Goal: Task Accomplishment & Management: Use online tool/utility

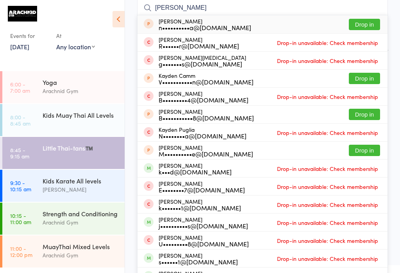
type input "Kayla"
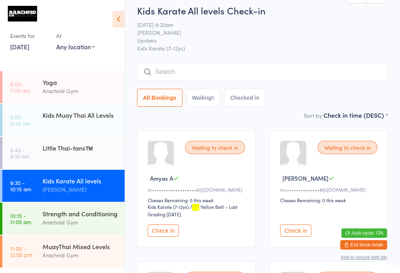
scroll to position [7, 0]
click at [305, 80] on input "search" at bounding box center [262, 72] width 251 height 18
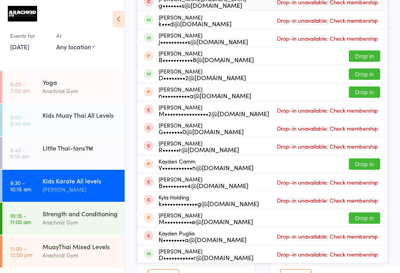
scroll to position [94, 0]
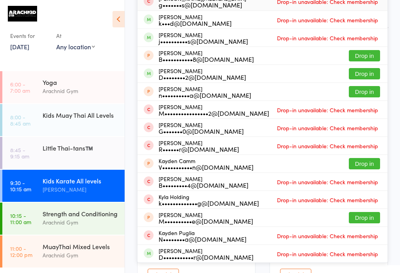
type input "Kayla"
click at [336, 34] on span "Drop-in unavailable: Check membership" at bounding box center [327, 38] width 105 height 12
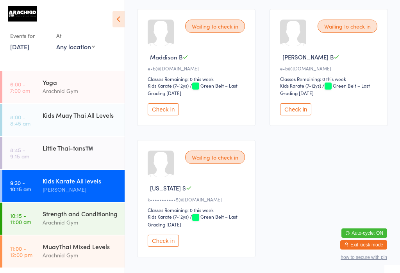
scroll to position [262, 0]
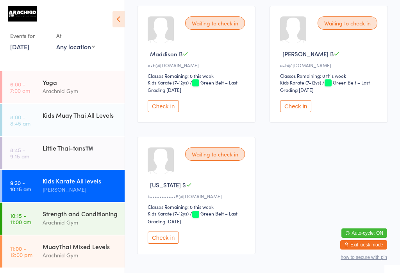
click at [168, 243] on button "Check in" at bounding box center [163, 237] width 31 height 12
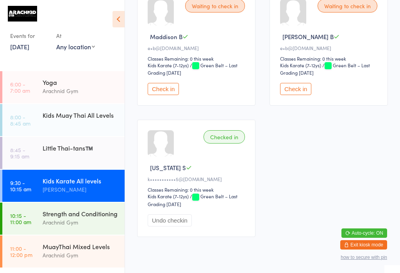
scroll to position [280, 0]
click at [179, 226] on button "Undo checkin" at bounding box center [170, 220] width 44 height 12
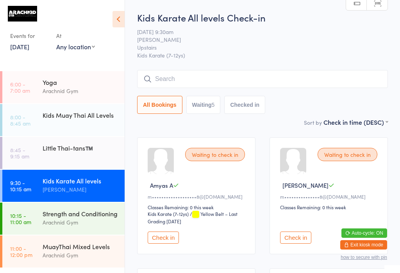
scroll to position [0, 0]
click at [303, 76] on input "search" at bounding box center [262, 79] width 251 height 18
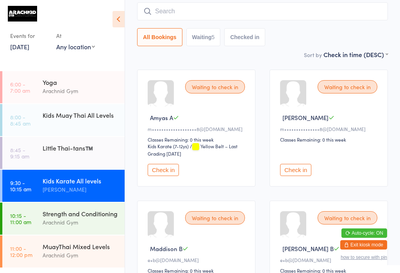
scroll to position [71, 0]
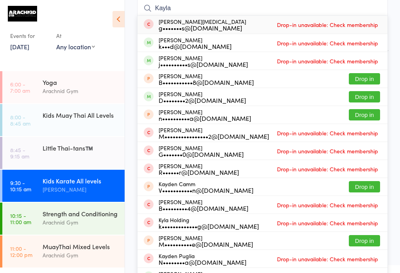
type input "Kayla"
click at [338, 58] on span "Drop-in unavailable: Check membership" at bounding box center [327, 61] width 105 height 12
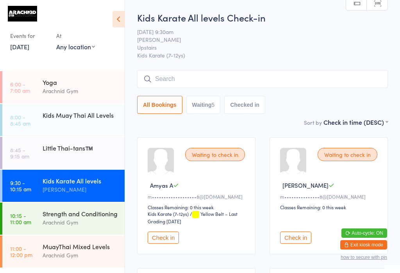
scroll to position [0, 0]
click at [216, 86] on input "search" at bounding box center [262, 79] width 251 height 18
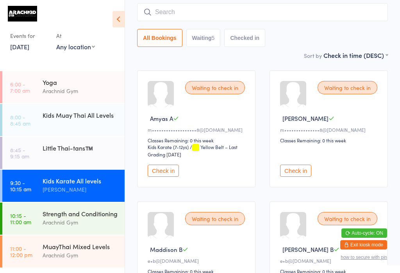
scroll to position [71, 0]
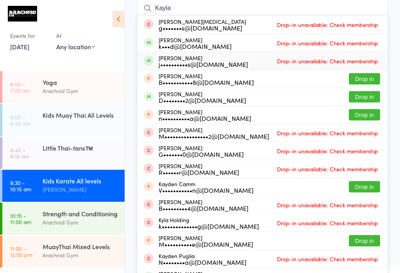
type input "Kayla"
click at [376, 52] on li "[PERSON_NAME] j••••••••••s@[DOMAIN_NAME] Drop-in unavailable: Check membership" at bounding box center [263, 61] width 250 height 18
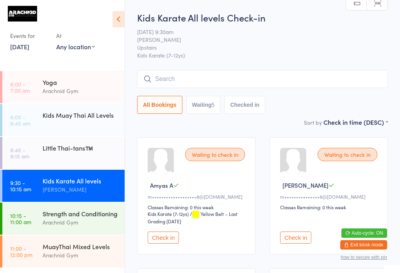
scroll to position [0, 0]
click at [267, 74] on input "search" at bounding box center [262, 79] width 251 height 18
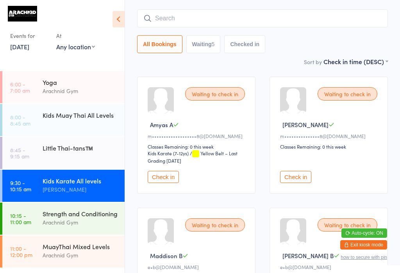
scroll to position [71, 0]
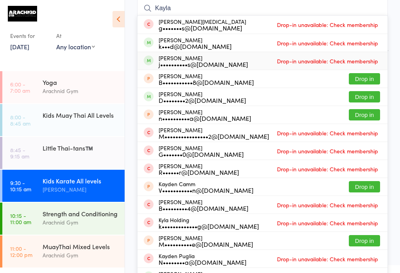
type input "Kayla"
click at [166, 57] on div "[PERSON_NAME] j••••••••••s@[DOMAIN_NAME]" at bounding box center [203, 61] width 89 height 13
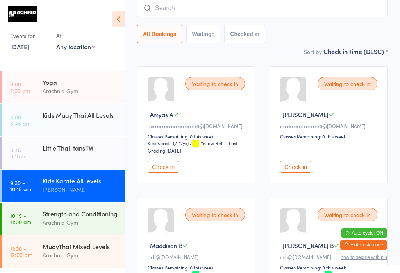
click at [267, 10] on input "search" at bounding box center [262, 8] width 251 height 18
type input "Madd"
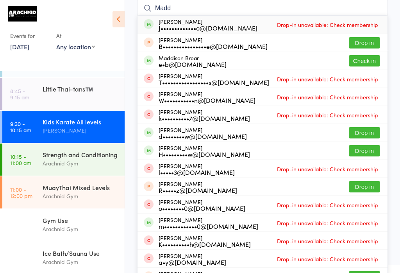
scroll to position [70, 0]
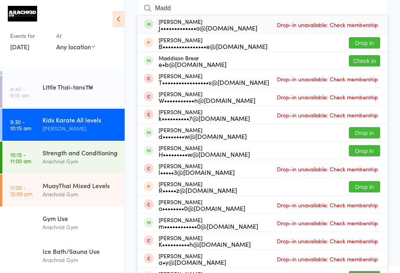
click at [63, 115] on div "Kids Karate All levels" at bounding box center [80, 119] width 75 height 9
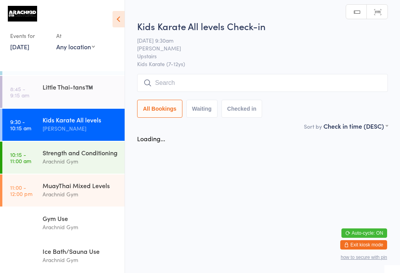
scroll to position [0, 0]
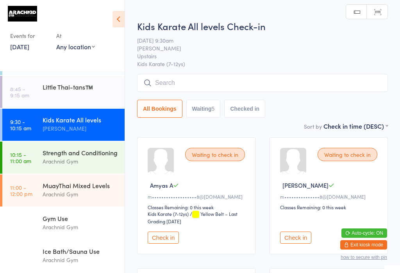
click at [202, 88] on input "search" at bounding box center [262, 83] width 251 height 18
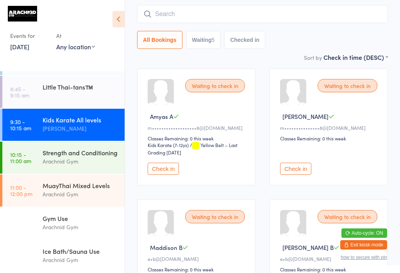
scroll to position [75, 0]
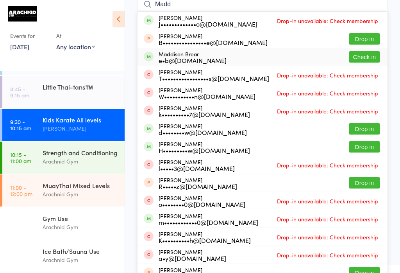
type input "Madd"
click at [363, 57] on button "Check in" at bounding box center [364, 56] width 31 height 11
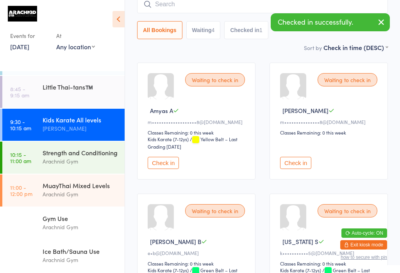
click at [237, 13] on input "search" at bounding box center [262, 4] width 251 height 18
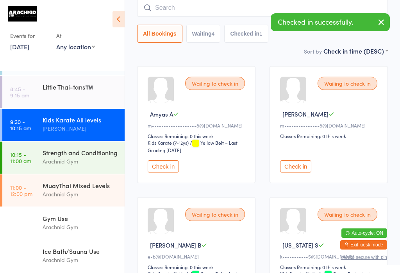
scroll to position [71, 0]
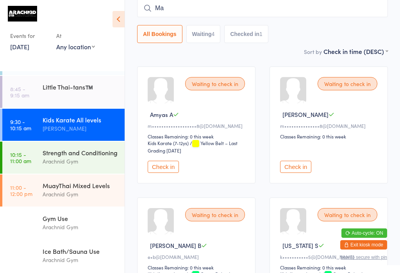
type input "M"
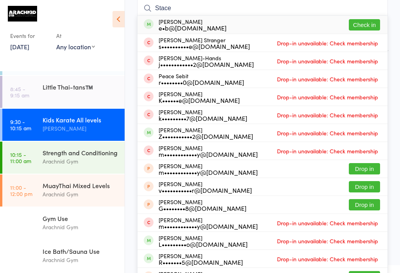
type input "Stace"
click at [370, 24] on button "Check in" at bounding box center [364, 24] width 31 height 11
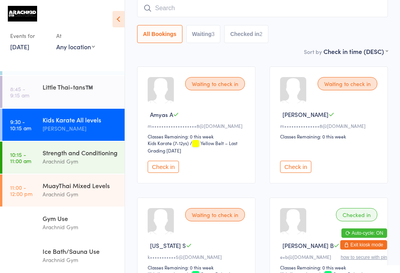
click at [193, 4] on input "search" at bounding box center [262, 8] width 251 height 18
type input "Alexz"
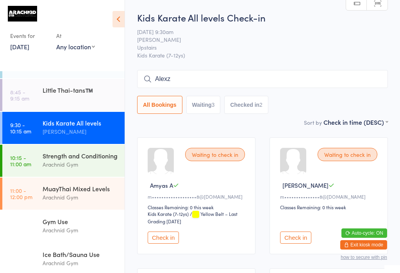
scroll to position [0, 0]
click at [266, 75] on input "Alexz" at bounding box center [262, 79] width 251 height 18
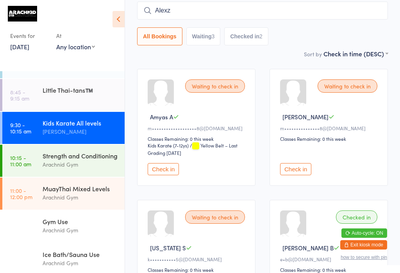
scroll to position [71, 0]
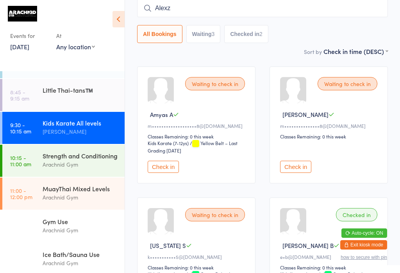
click at [270, 6] on input "Alexz" at bounding box center [262, 8] width 251 height 18
click at [79, 112] on div "Kids Karate All levels [PERSON_NAME]" at bounding box center [84, 127] width 82 height 31
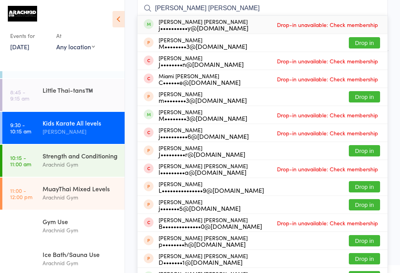
type input "[PERSON_NAME] [PERSON_NAME]"
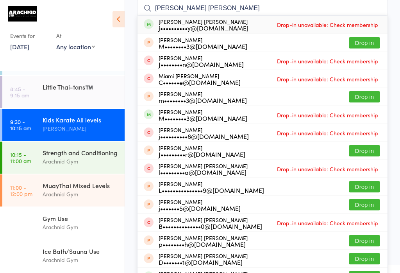
click at [70, 252] on div "Ice Bath/Sauna Use" at bounding box center [80, 251] width 75 height 9
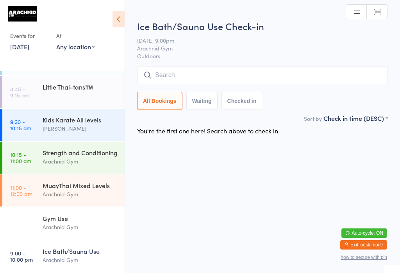
click at [307, 74] on input "search" at bounding box center [262, 75] width 251 height 18
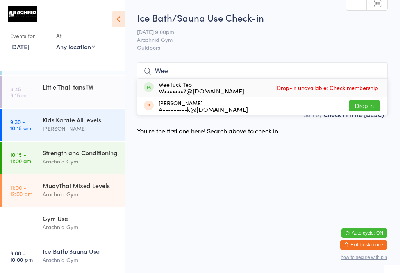
click at [367, 90] on html "You have now entered Kiosk Mode. Members will be able to check themselves in us…" at bounding box center [200, 136] width 400 height 273
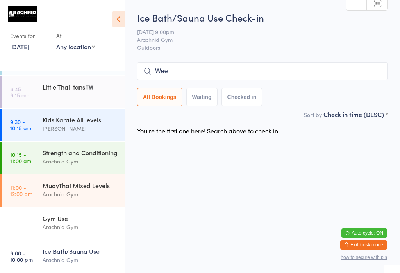
scroll to position [0, 0]
click at [317, 74] on input "Wee" at bounding box center [262, 71] width 251 height 18
type input "W"
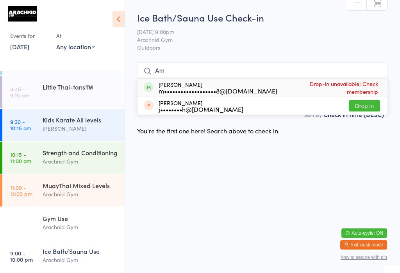
type input "A"
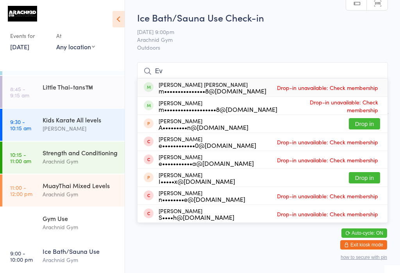
type input "E"
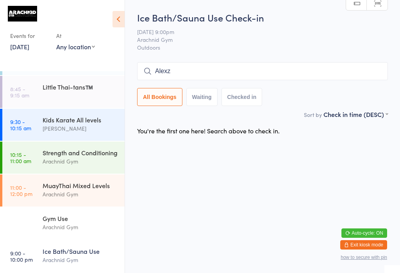
type input "Alexz"
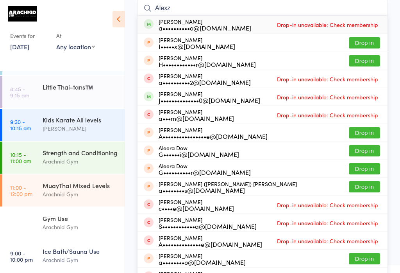
click at [337, 18] on div "[PERSON_NAME] a••••••••••o@[DOMAIN_NAME] Drop-in unavailable: Check membership" at bounding box center [263, 25] width 250 height 18
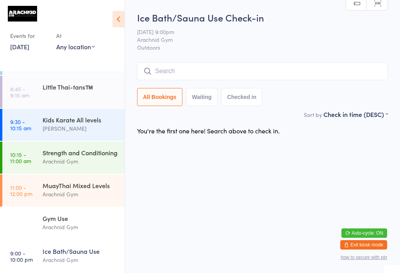
scroll to position [0, 0]
click at [300, 157] on html "You have now entered Kiosk Mode. Members will be able to check themselves in us…" at bounding box center [200, 136] width 400 height 273
click at [89, 151] on div "Strength and Conditioning" at bounding box center [80, 152] width 75 height 9
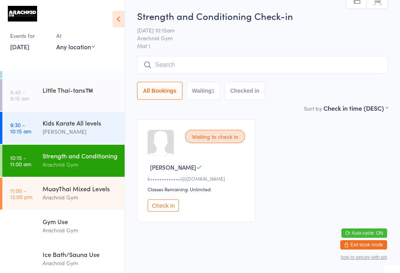
scroll to position [10, 0]
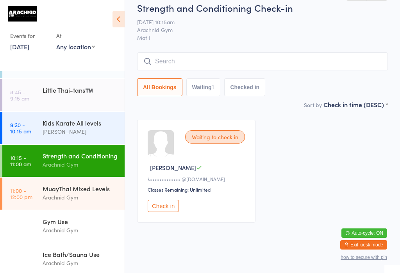
click at [335, 64] on input "search" at bounding box center [262, 61] width 251 height 18
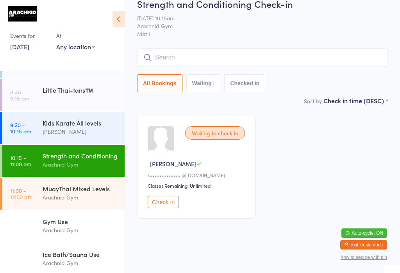
scroll to position [63, 0]
type input "A"
click at [16, 122] on time "9:30 - 10:15 am" at bounding box center [20, 128] width 21 height 13
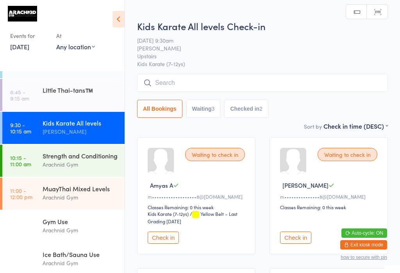
click at [161, 243] on button "Check in" at bounding box center [163, 237] width 31 height 12
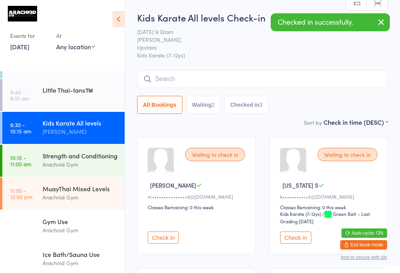
click at [175, 243] on button "Check in" at bounding box center [163, 237] width 31 height 12
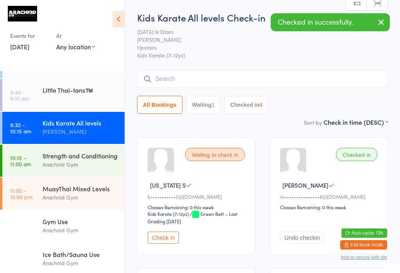
click at [320, 71] on input "search" at bounding box center [262, 79] width 251 height 18
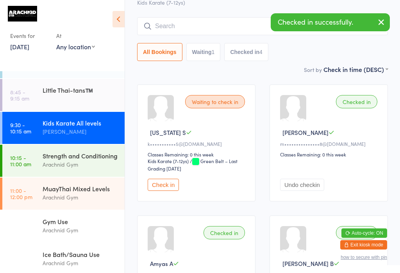
scroll to position [71, 0]
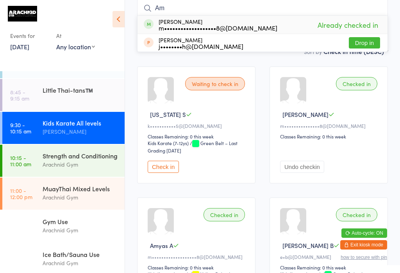
type input "A"
